Goal: Navigation & Orientation: Find specific page/section

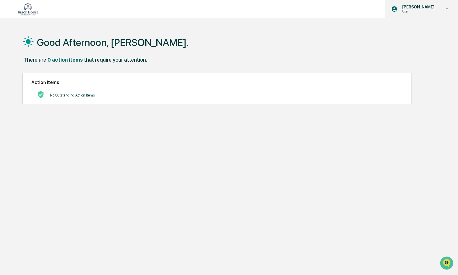
click at [448, 8] on icon at bounding box center [447, 9] width 10 height 6
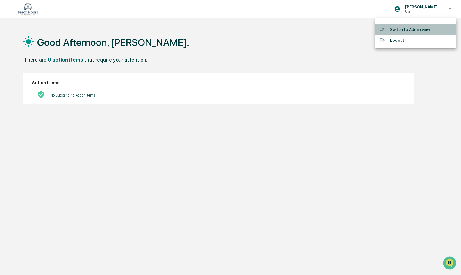
click at [400, 28] on li "Switch to Admin view..." at bounding box center [415, 29] width 81 height 11
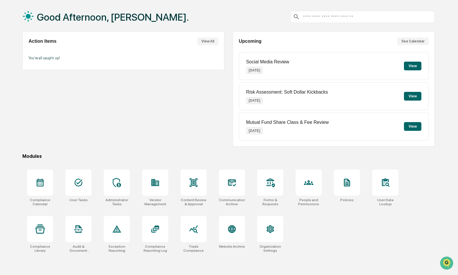
scroll to position [28, 0]
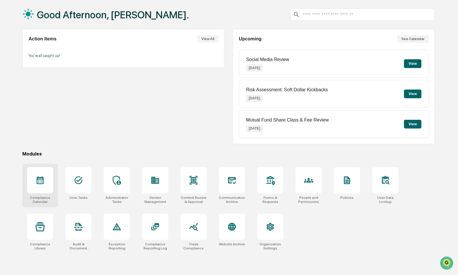
click at [40, 185] on icon at bounding box center [39, 180] width 9 height 9
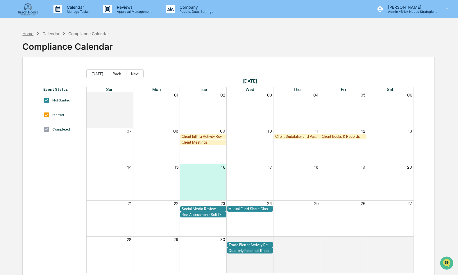
click at [27, 34] on div "Home" at bounding box center [27, 33] width 11 height 5
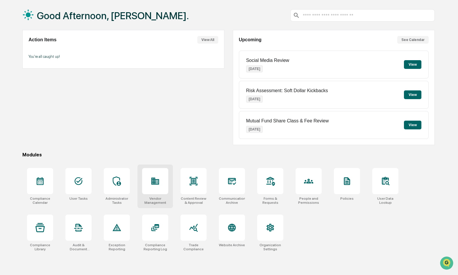
scroll to position [28, 0]
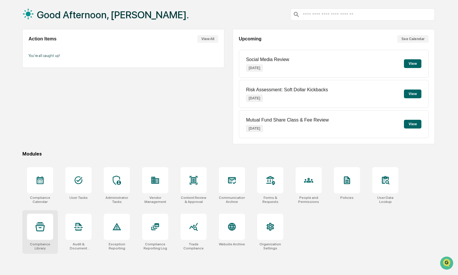
click at [40, 229] on icon at bounding box center [39, 226] width 9 height 9
click at [347, 179] on icon at bounding box center [347, 180] width 5 height 6
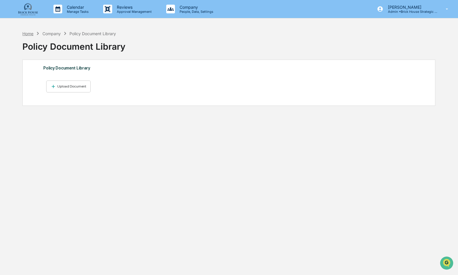
click at [28, 33] on div "Home" at bounding box center [27, 33] width 11 height 5
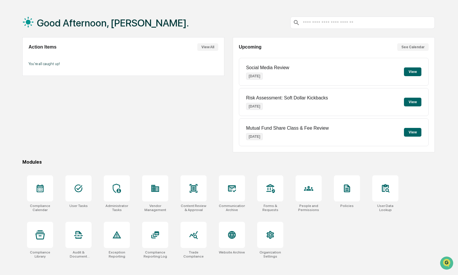
scroll to position [28, 0]
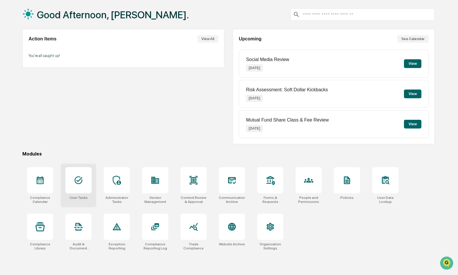
click at [80, 183] on icon at bounding box center [79, 180] width 8 height 8
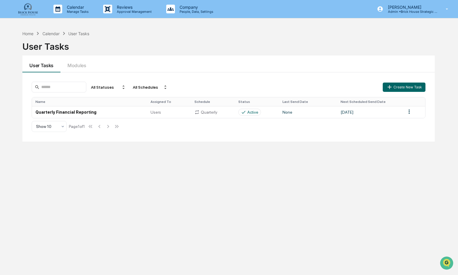
click at [50, 34] on div "Calendar" at bounding box center [50, 33] width 17 height 5
click at [30, 34] on div "Home" at bounding box center [27, 33] width 11 height 5
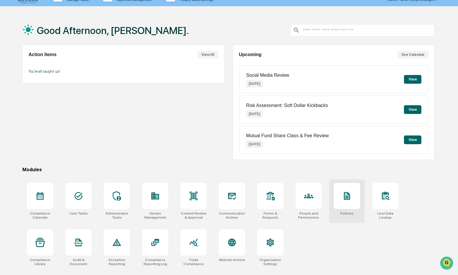
scroll to position [28, 0]
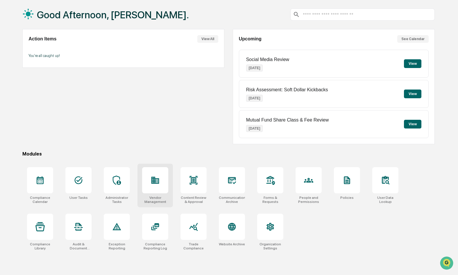
click at [153, 185] on div at bounding box center [155, 180] width 9 height 9
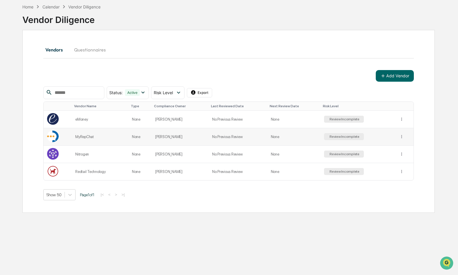
scroll to position [28, 0]
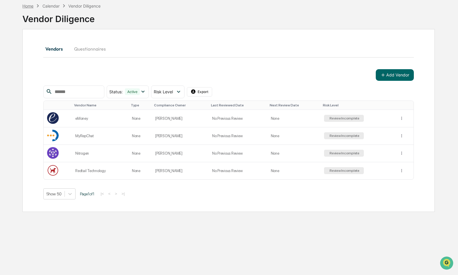
click at [26, 7] on div "Home" at bounding box center [27, 5] width 11 height 5
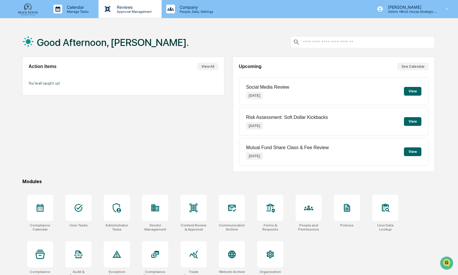
click at [122, 10] on p "Approval Management" at bounding box center [133, 12] width 42 height 4
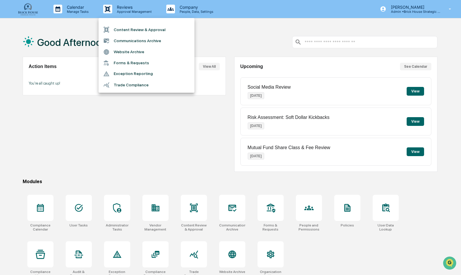
click at [107, 150] on div at bounding box center [230, 137] width 461 height 275
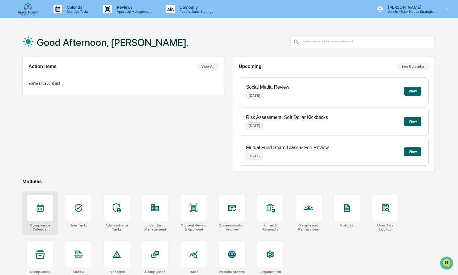
click at [41, 210] on icon at bounding box center [39, 207] width 9 height 9
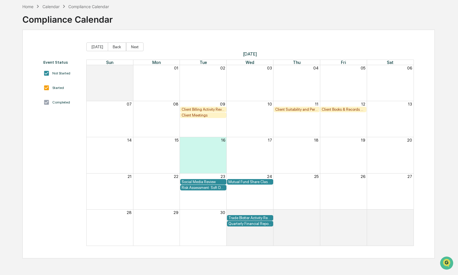
scroll to position [28, 0]
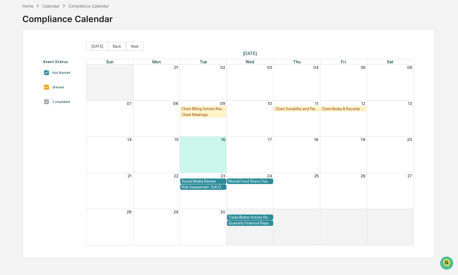
click at [214, 182] on div "Social Media Review" at bounding box center [203, 181] width 43 height 4
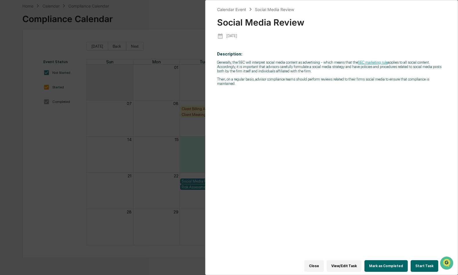
click at [320, 265] on button "Close" at bounding box center [313, 266] width 19 height 12
